Goal: Transaction & Acquisition: Obtain resource

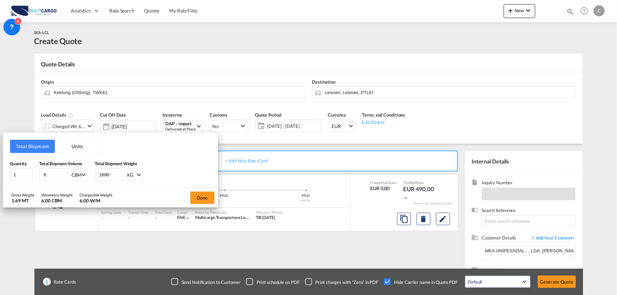
click at [179, 164] on div "Quantity 1 Total Shipment Volume 6 CBM CBM CFT Total Shipment Weight 1690 KG KG…" at bounding box center [111, 171] width 202 height 21
click at [154, 32] on div "Total Shipment Units Quantity 1 Total Shipment Volume 6 CBM CBM CFT Total Shipm…" at bounding box center [308, 147] width 617 height 295
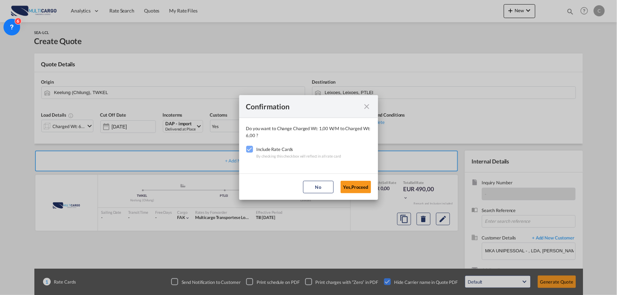
click at [369, 105] on md-icon "icon-close fg-AAA8AD cursor" at bounding box center [367, 107] width 8 height 8
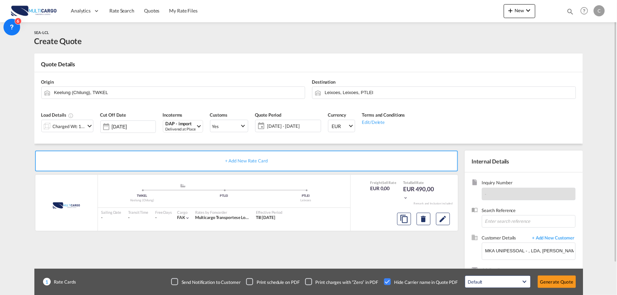
click at [239, 50] on div "SEA-LCL Create Quote" at bounding box center [308, 37] width 549 height 31
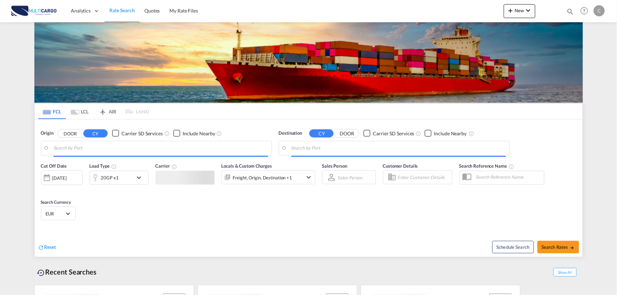
type input "Port of [GEOGRAPHIC_DATA], [GEOGRAPHIC_DATA], [GEOGRAPHIC_DATA]"
type input "Leixoes, Leixoes, PTLEI"
